Goal: Information Seeking & Learning: Check status

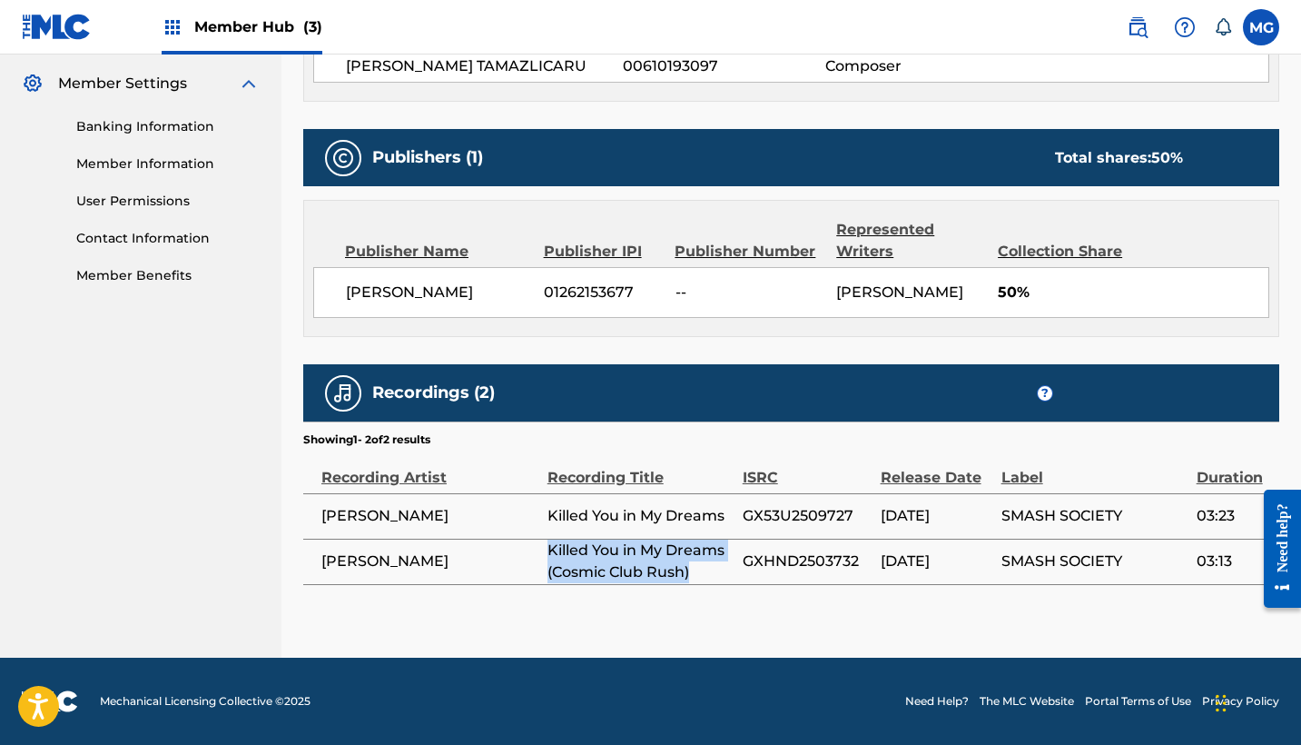
scroll to position [744, 0]
click at [759, 674] on footer "Mechanical Licensing Collective © 2025 Need Help? The MLC Website Portal Terms …" at bounding box center [650, 701] width 1301 height 87
drag, startPoint x: 743, startPoint y: 525, endPoint x: 875, endPoint y: 525, distance: 132.6
click at [875, 525] on td "GX53U2509727" at bounding box center [812, 515] width 138 height 45
copy span "GX53U2509727"
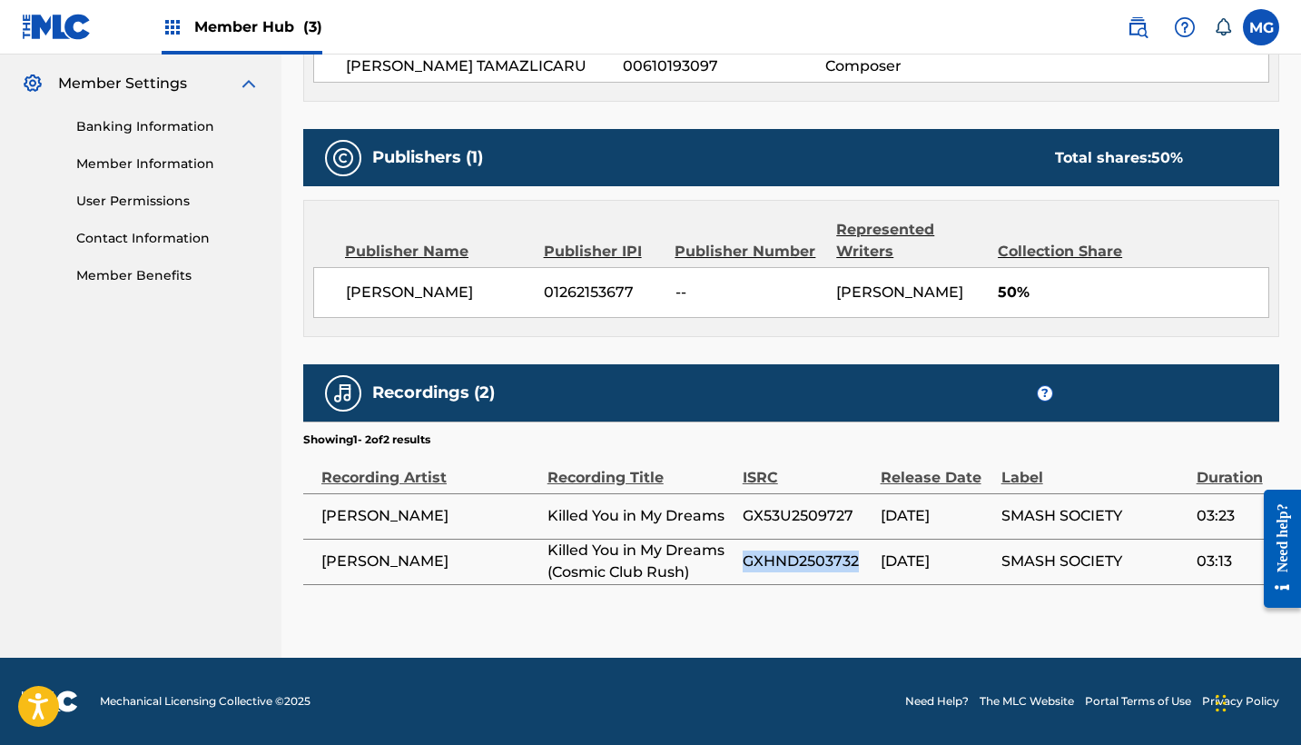
drag, startPoint x: 741, startPoint y: 571, endPoint x: 862, endPoint y: 570, distance: 120.8
click at [862, 570] on tr "[PERSON_NAME] Killed You in My Dreams (Cosmic Club Rush) GXHND2503732 [DATE] SM…" at bounding box center [791, 561] width 976 height 45
copy tr "GXHND2503732"
drag, startPoint x: 1195, startPoint y: 564, endPoint x: 1241, endPoint y: 564, distance: 46.3
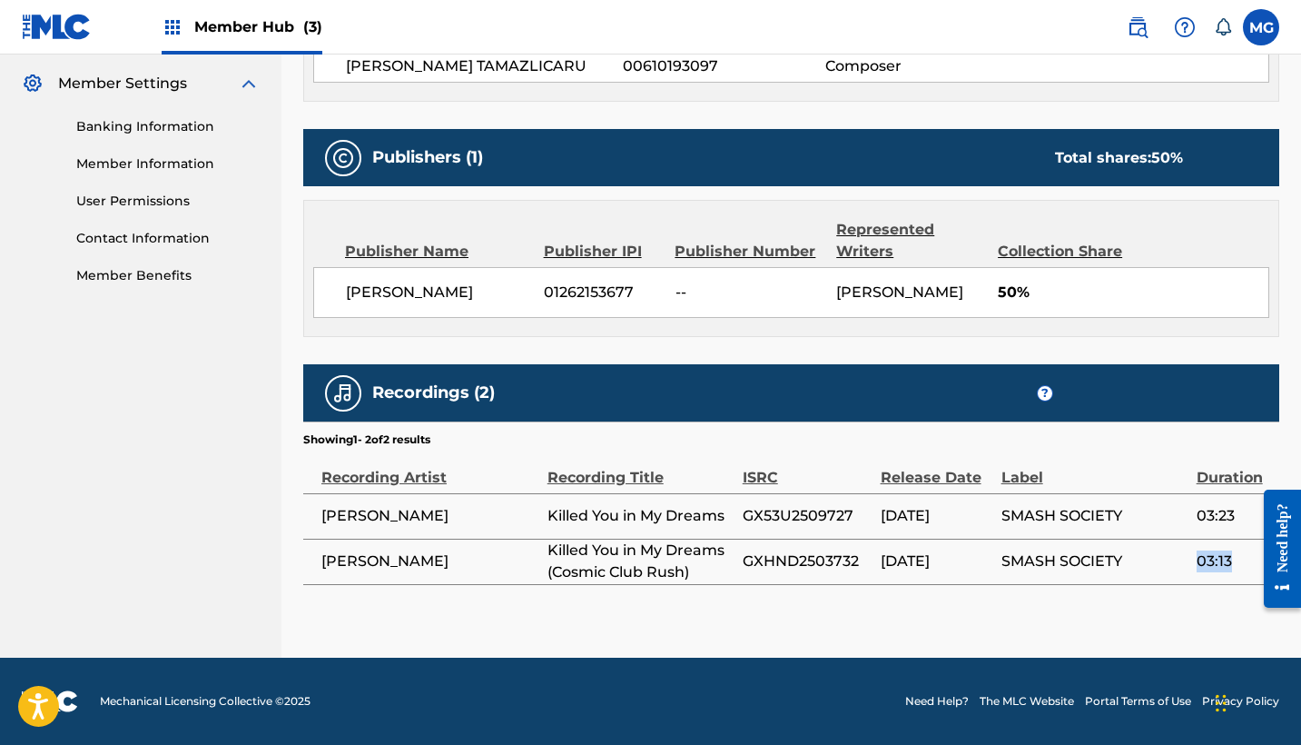
click at [1241, 564] on span "03:13" at bounding box center [1234, 561] width 74 height 22
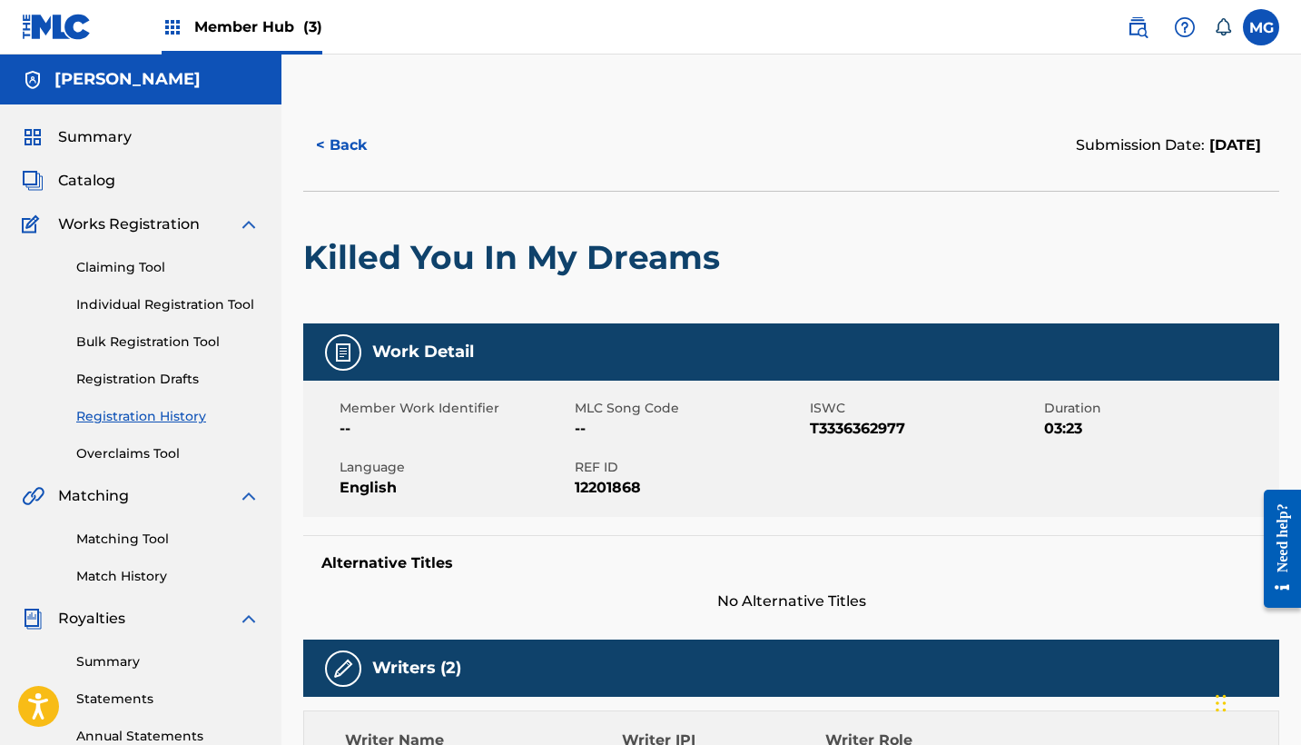
scroll to position [0, 0]
drag, startPoint x: 825, startPoint y: 430, endPoint x: 946, endPoint y: 432, distance: 121.7
click at [946, 432] on div "Member Work Identifier -- MLC Song Code -- ISWC T3336362977 Duration 03:23 Lang…" at bounding box center [791, 449] width 976 height 136
copy div "ISWC T3336362977"
click at [946, 432] on span "T3336362977" at bounding box center [925, 429] width 231 height 22
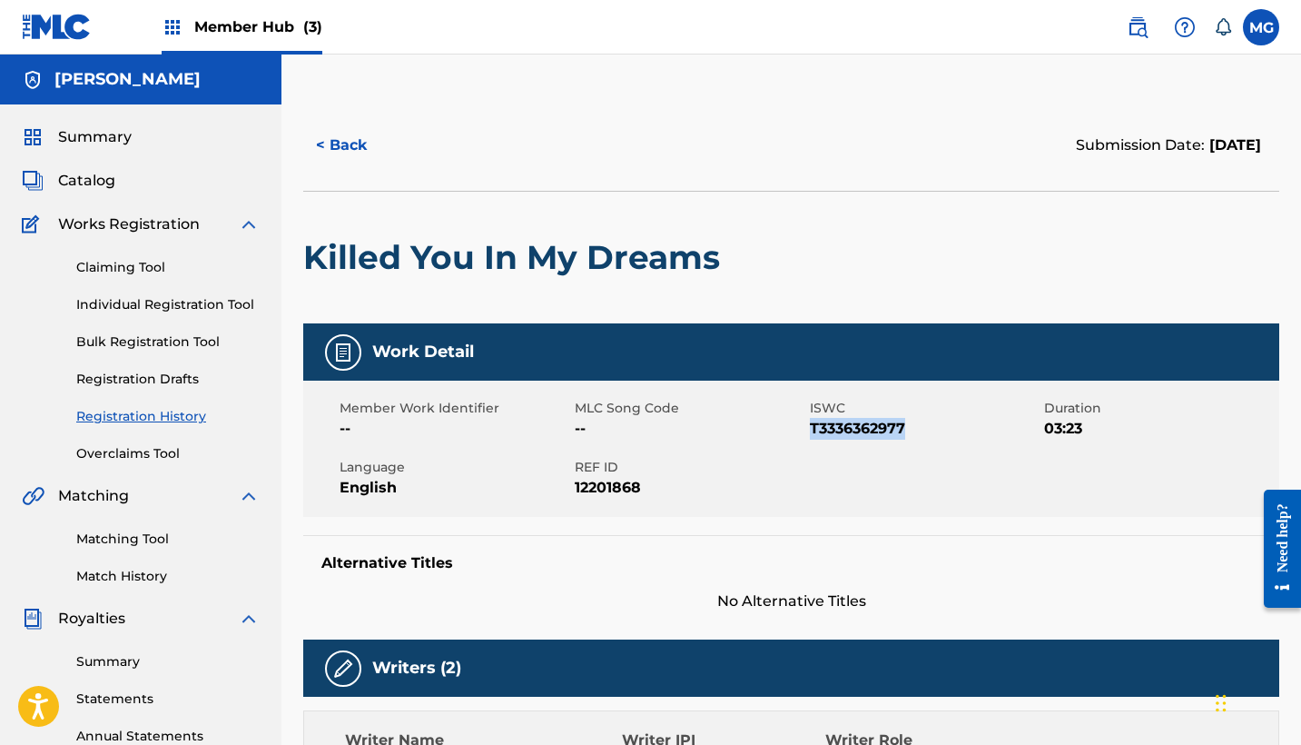
drag, startPoint x: 809, startPoint y: 430, endPoint x: 925, endPoint y: 429, distance: 115.3
click at [925, 429] on span "T3336362977" at bounding box center [925, 429] width 231 height 22
copy span "T3336362977"
click at [341, 140] on button "< Back" at bounding box center [357, 145] width 109 height 45
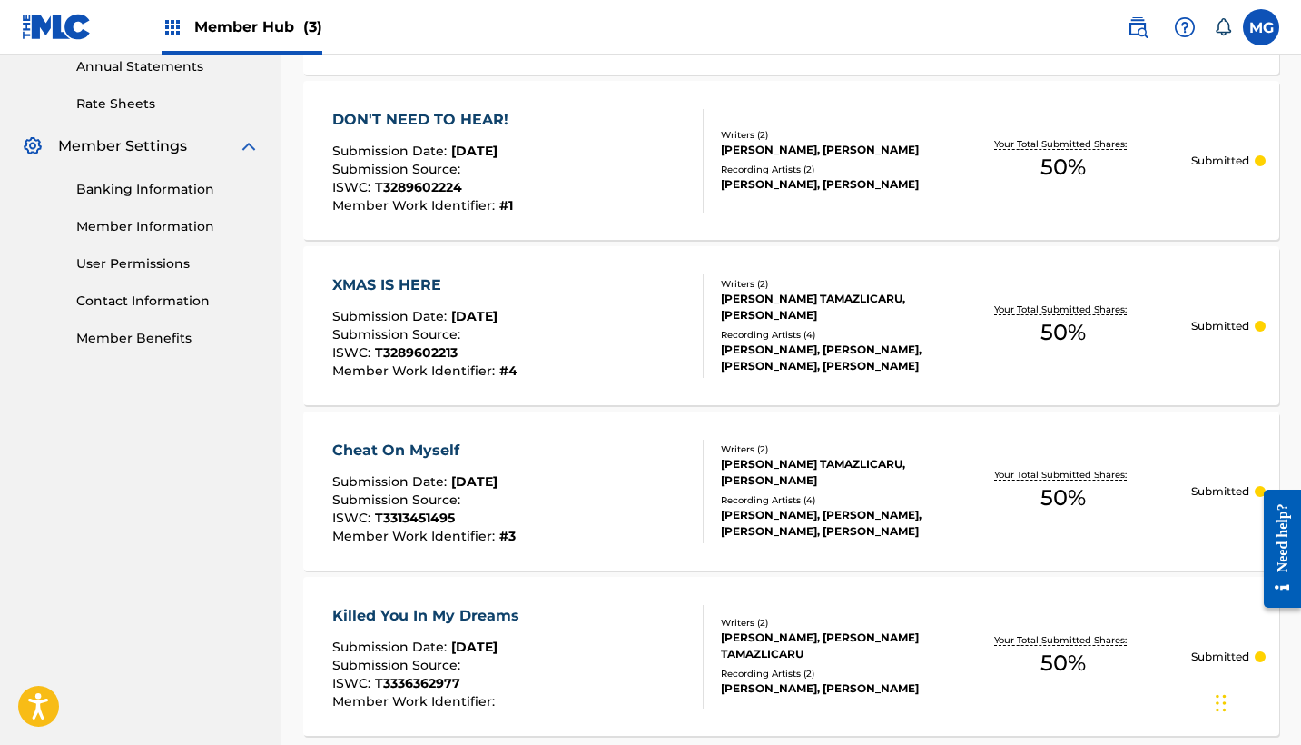
scroll to position [663, 0]
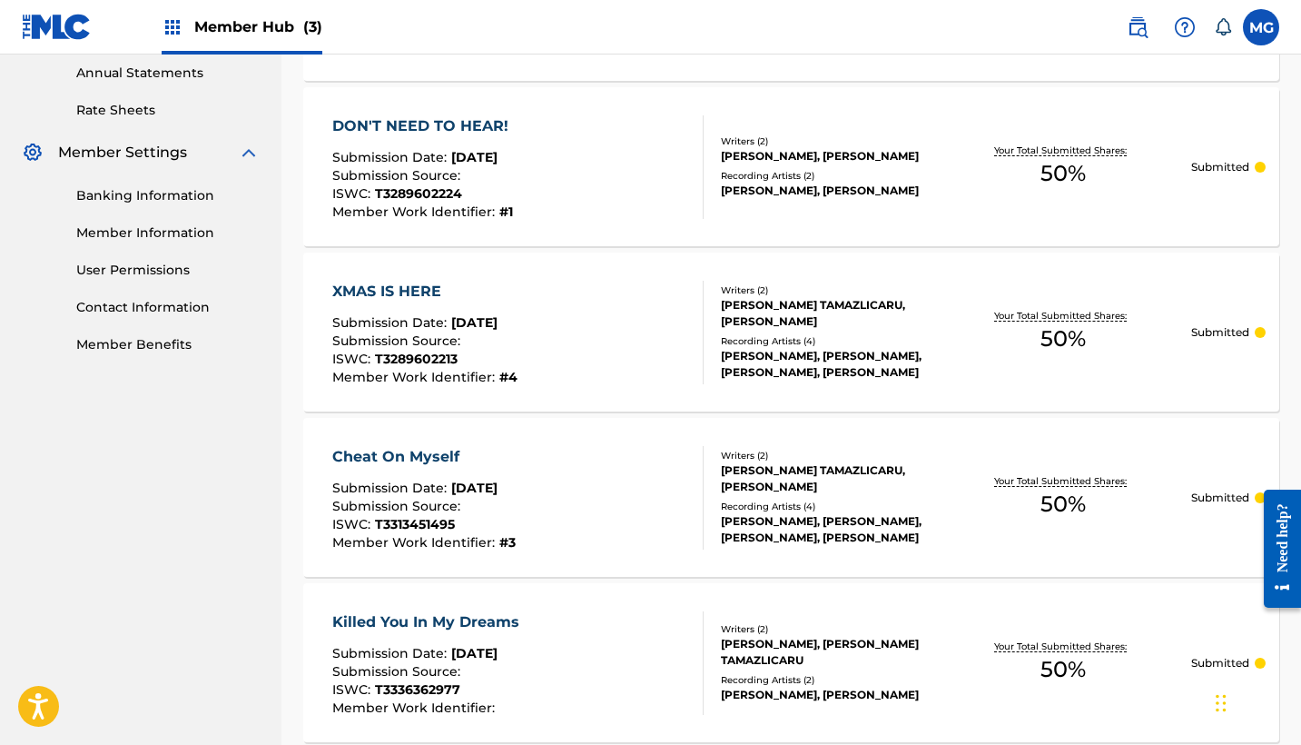
click at [384, 447] on div "Cheat On Myself" at bounding box center [423, 457] width 183 height 22
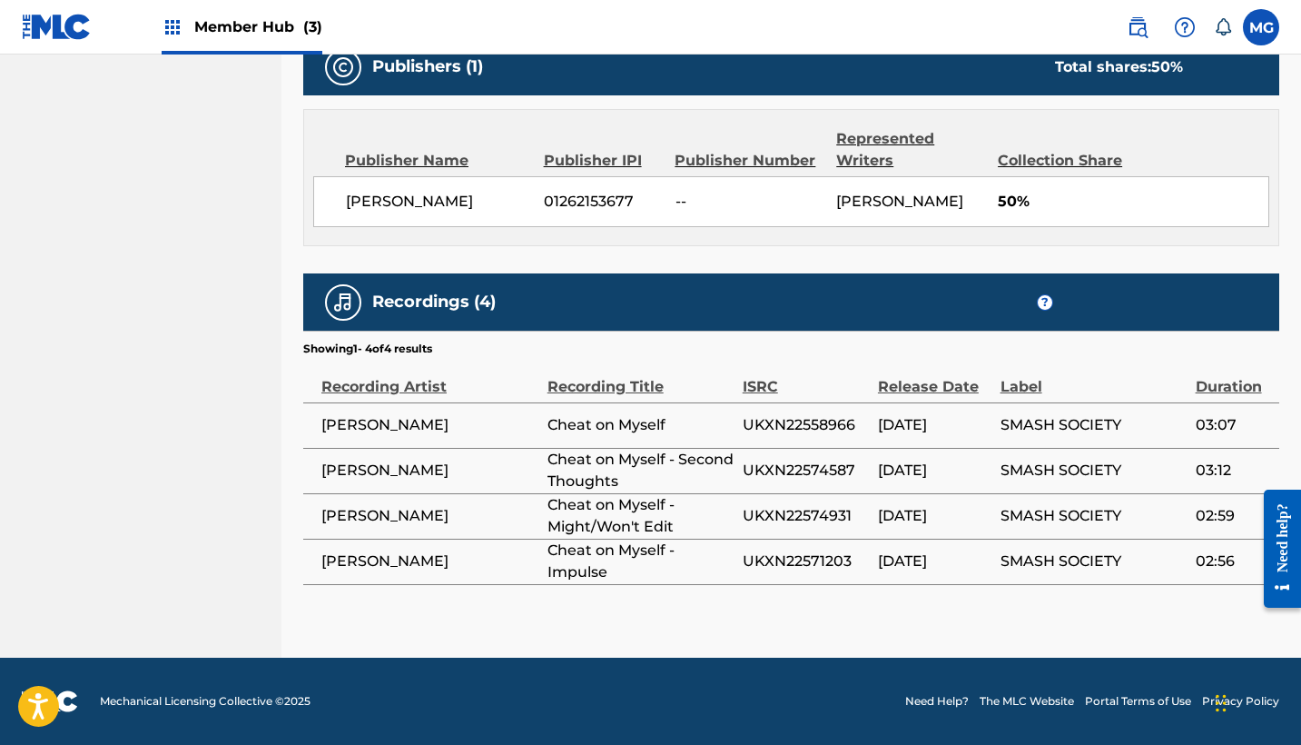
scroll to position [1072, 0]
drag, startPoint x: 745, startPoint y: 423, endPoint x: 856, endPoint y: 423, distance: 111.7
click at [856, 423] on span "UKXN22558966" at bounding box center [806, 425] width 126 height 22
copy span "UKXN22558966"
drag, startPoint x: 746, startPoint y: 471, endPoint x: 856, endPoint y: 471, distance: 110.8
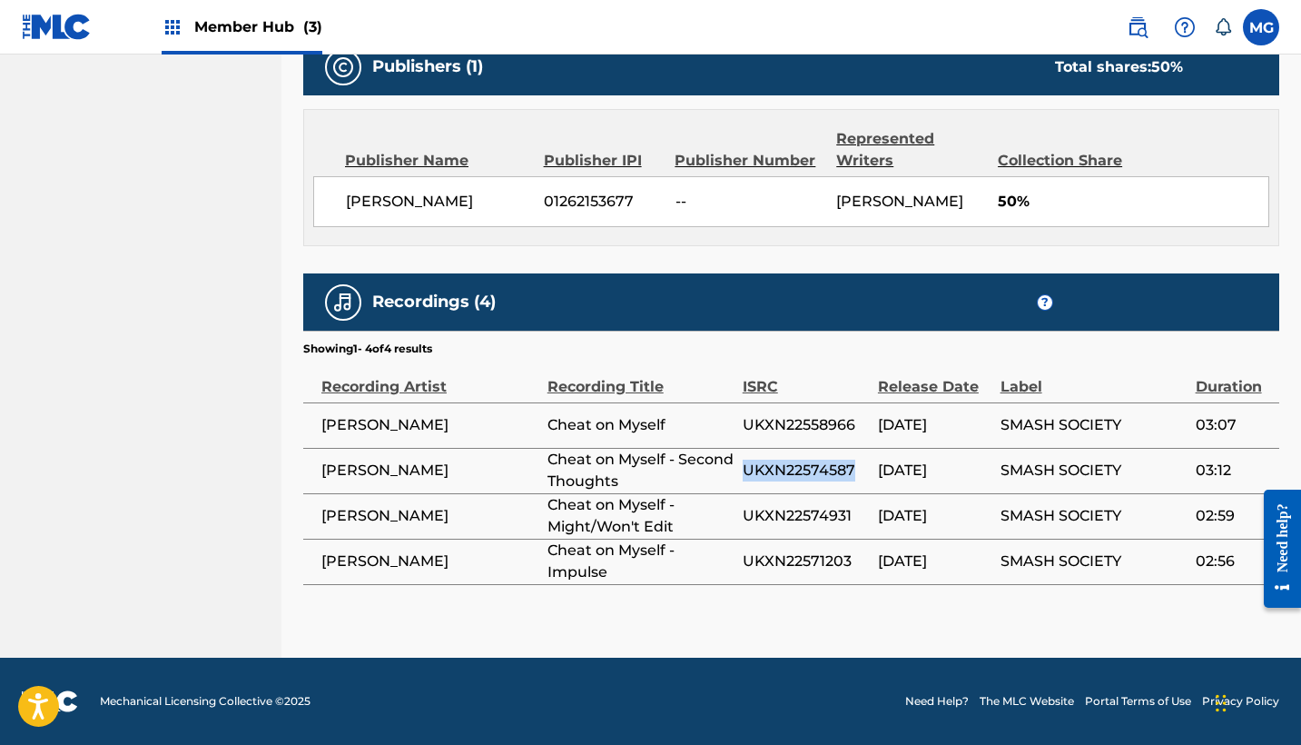
click at [856, 471] on span "UKXN22574587" at bounding box center [806, 471] width 126 height 22
drag, startPoint x: 742, startPoint y: 559, endPoint x: 875, endPoint y: 559, distance: 133.5
click at [875, 559] on td "UKXN22571203" at bounding box center [810, 561] width 135 height 45
copy span "UKXN22571203"
drag, startPoint x: 744, startPoint y: 471, endPoint x: 887, endPoint y: 471, distance: 143.5
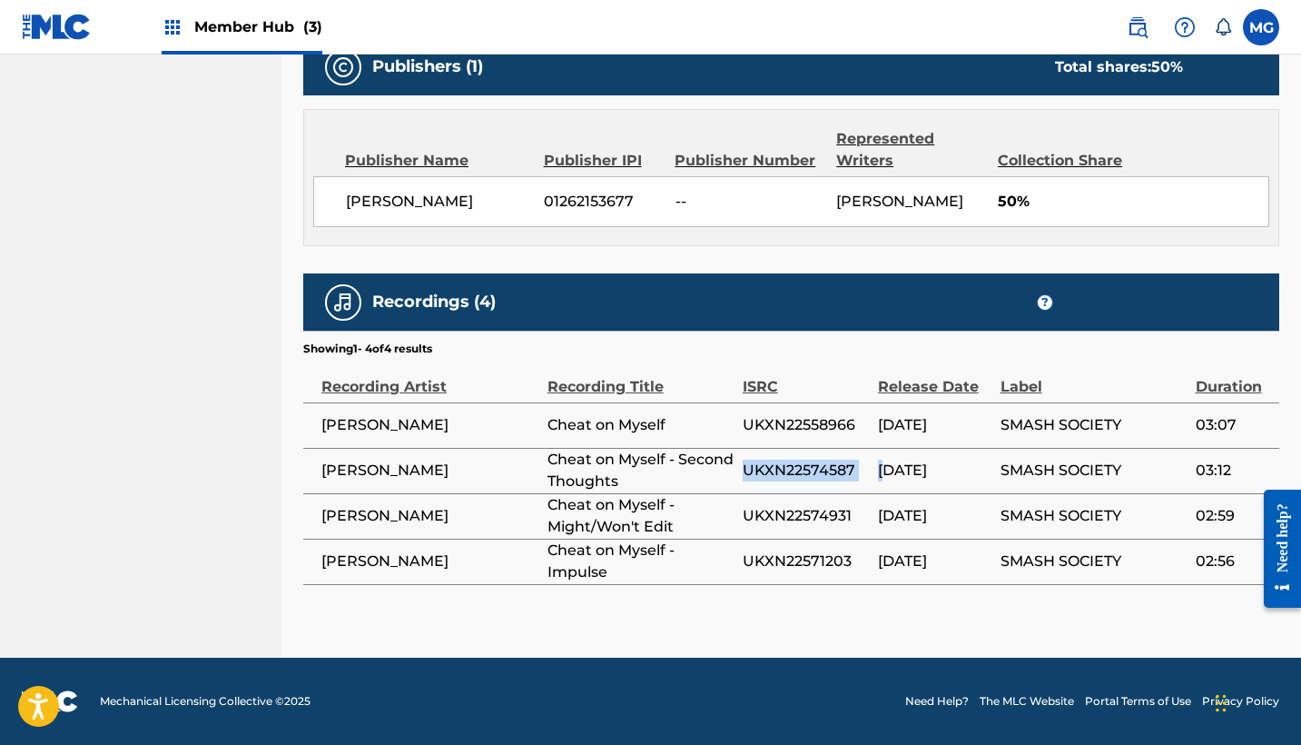
click at [887, 471] on tr "[PERSON_NAME] Cheat on Myself - Second Thoughts UKXN22574587 [DATE] SMASH SOCIE…" at bounding box center [791, 470] width 976 height 45
copy tr "UKXN22574587 0"
click at [854, 493] on td "UKXN22574931" at bounding box center [810, 515] width 135 height 45
drag, startPoint x: 745, startPoint y: 512, endPoint x: 854, endPoint y: 511, distance: 109.0
click at [854, 511] on span "UKXN22574931" at bounding box center [806, 516] width 126 height 22
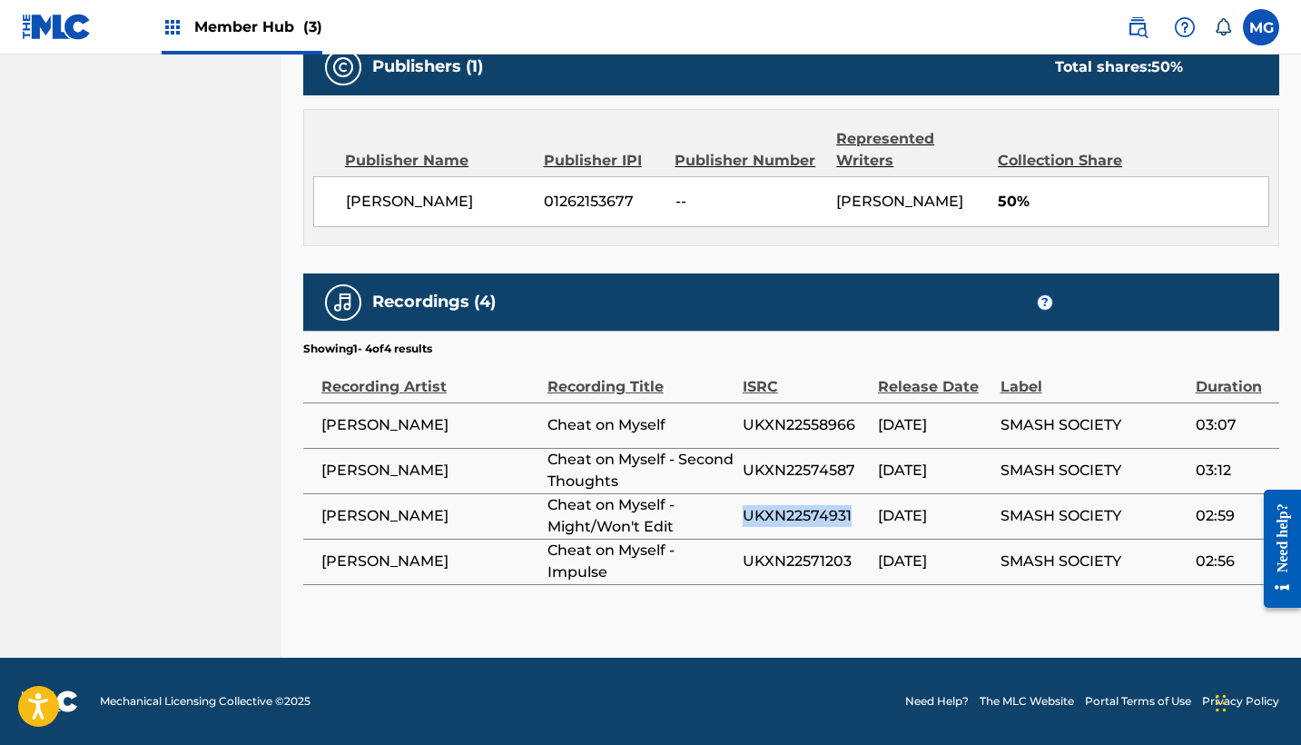
copy span "UKXN22574931"
